Goal: Task Accomplishment & Management: Use online tool/utility

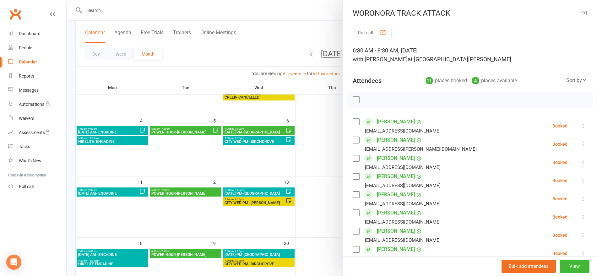
scroll to position [174, 0]
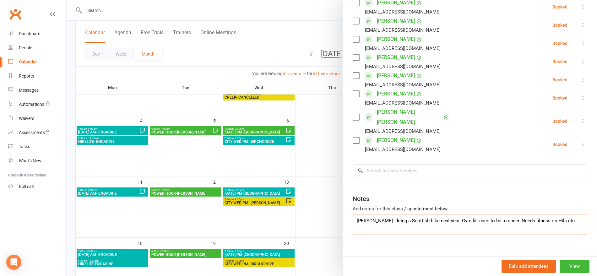
click at [509, 221] on textarea "[PERSON_NAME]- doing a Scottish hike next year. Gym fit- used to be a runner. N…" at bounding box center [470, 224] width 234 height 21
click at [557, 214] on textarea "[PERSON_NAME]- doing a Scottish hike next year. Gym fit- used to be a runner. N…" at bounding box center [470, 224] width 234 height 21
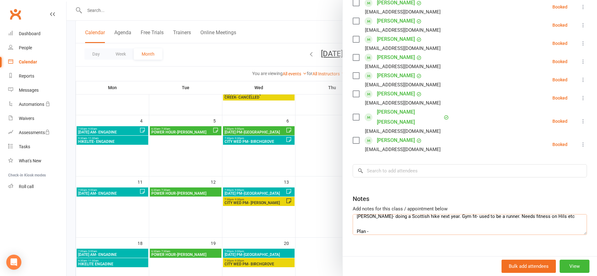
paste textarea "Stairs north exit PE park - 3 reps for warm up Up [PERSON_NAME] track to pipeli…"
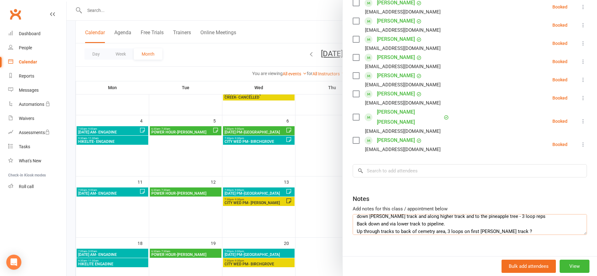
scroll to position [42, 0]
type textarea "[PERSON_NAME]- doing a Scottish hike next year. Gym fit- used to be a runner. N…"
click at [318, 6] on div at bounding box center [332, 138] width 530 height 276
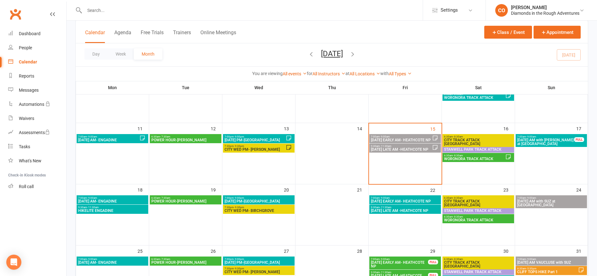
scroll to position [150, 0]
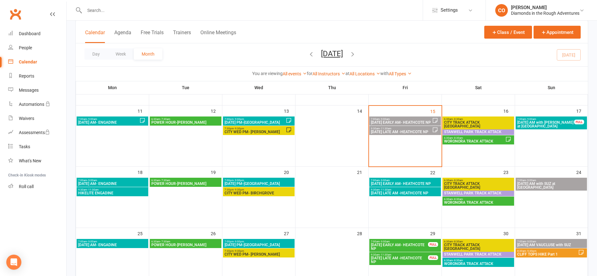
click at [484, 202] on span "WORONORA TRACK ATTACK" at bounding box center [478, 203] width 69 height 4
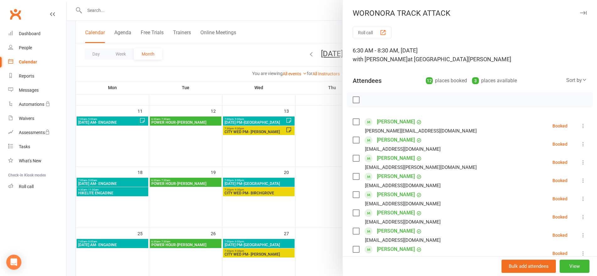
click at [289, 35] on div at bounding box center [332, 138] width 530 height 276
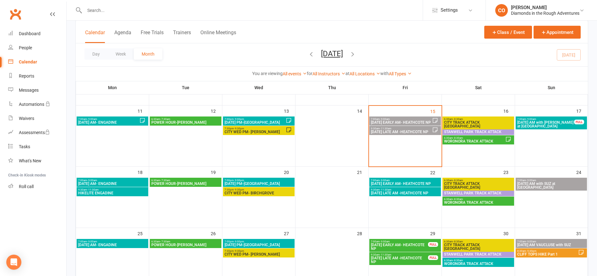
click at [479, 260] on span "6:30am - 8:30am" at bounding box center [478, 260] width 69 height 3
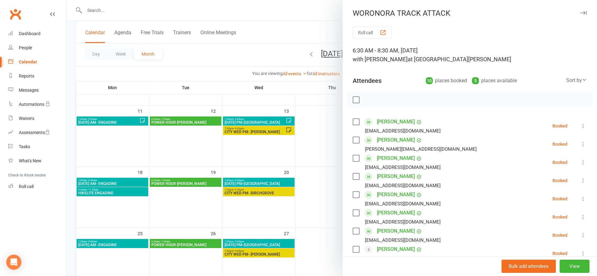
click at [327, 44] on div at bounding box center [332, 138] width 530 height 276
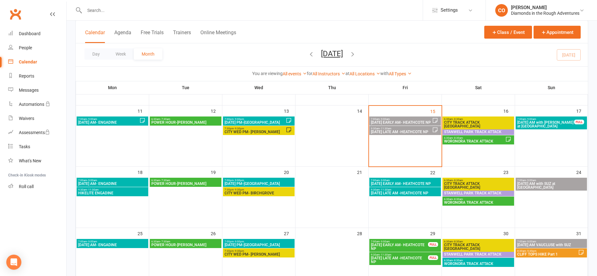
click at [472, 201] on span "WORONORA TRACK ATTACK" at bounding box center [478, 203] width 69 height 4
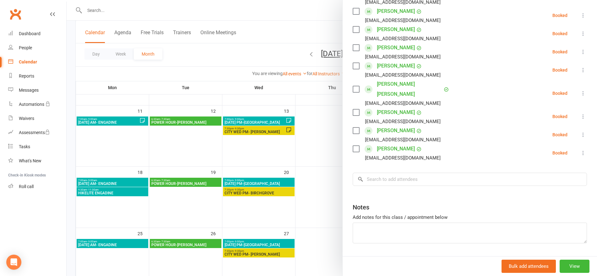
scroll to position [187, 0]
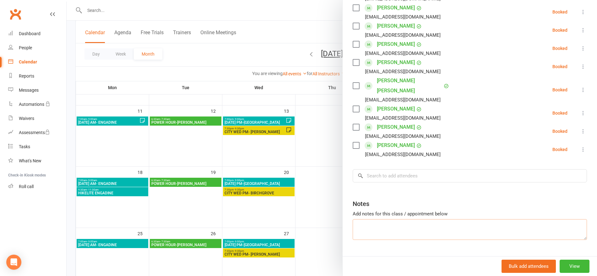
click at [411, 219] on textarea at bounding box center [470, 229] width 234 height 21
paste textarea "Stair challenge. 4 reps on Northern exit stairs at [GEOGRAPHIC_DATA] 4 reps on …"
type textarea "Inspo from [DATE] Stair challenge. 4 reps on Northern exit stairs at [GEOGRAPHI…"
click at [307, 10] on div at bounding box center [332, 138] width 530 height 276
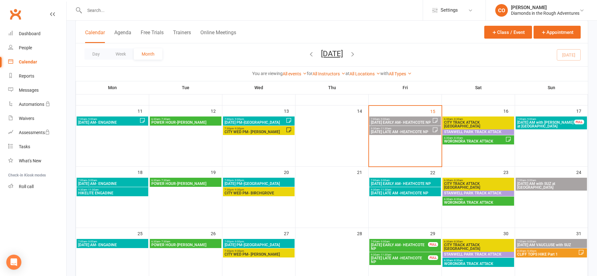
click at [492, 138] on span "6:30am - 8:30am" at bounding box center [475, 138] width 62 height 3
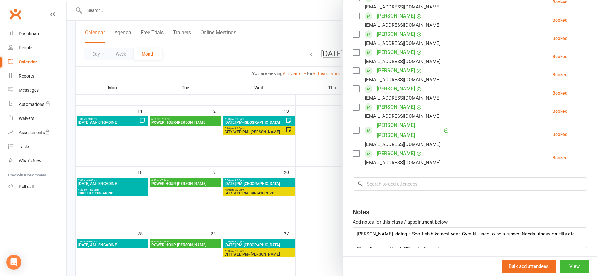
scroll to position [174, 0]
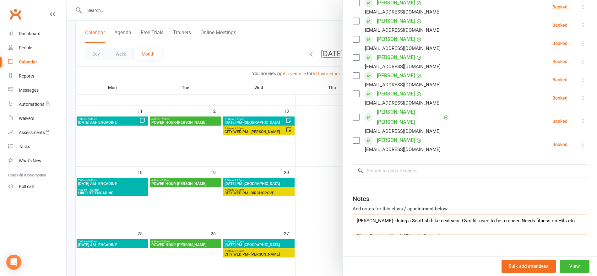
click at [353, 214] on textarea "[PERSON_NAME]- doing a Scottish hike next year. Gym fit- used to be a runner. N…" at bounding box center [470, 224] width 234 height 21
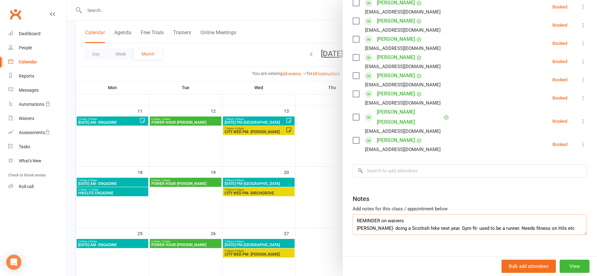
type textarea "REMINDER on waivers [PERSON_NAME]- doing a Scottish hike next year. Gym fit- us…"
click at [306, 10] on div at bounding box center [332, 138] width 530 height 276
